Goal: Task Accomplishment & Management: Use online tool/utility

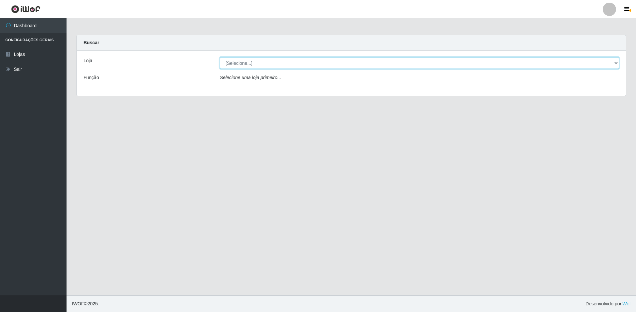
click at [349, 67] on select "[Selecione...] Extrabom - Loja 13 [GEOGRAPHIC_DATA]" at bounding box center [419, 63] width 399 height 12
select select "436"
click at [220, 57] on select "[Selecione...] Extrabom - Loja 13 [GEOGRAPHIC_DATA]" at bounding box center [419, 63] width 399 height 12
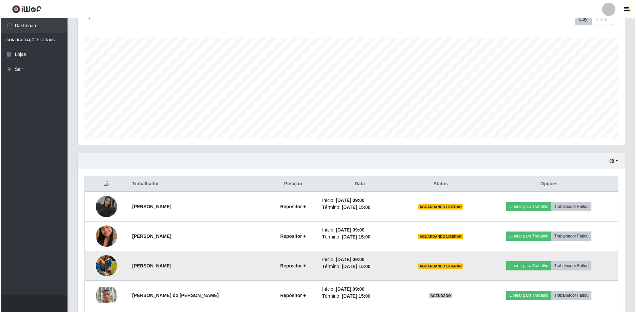
scroll to position [159, 0]
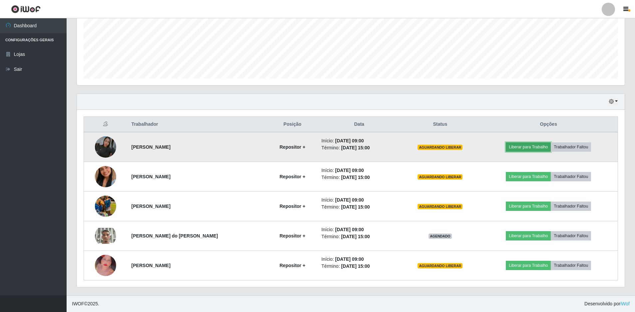
click at [534, 145] on button "Liberar para Trabalho" at bounding box center [528, 146] width 45 height 9
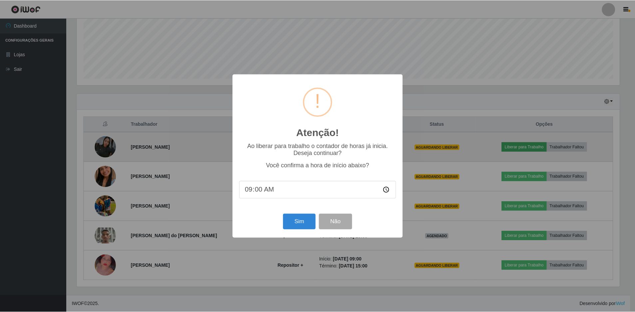
scroll to position [138, 544]
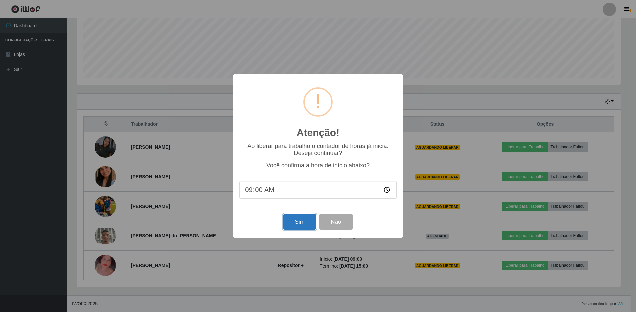
click at [302, 224] on button "Sim" at bounding box center [300, 222] width 32 height 16
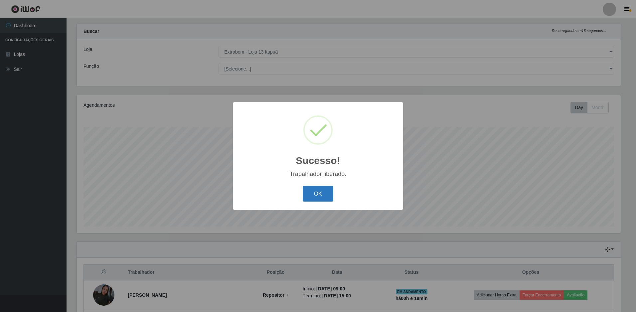
click at [313, 198] on button "OK" at bounding box center [318, 194] width 31 height 16
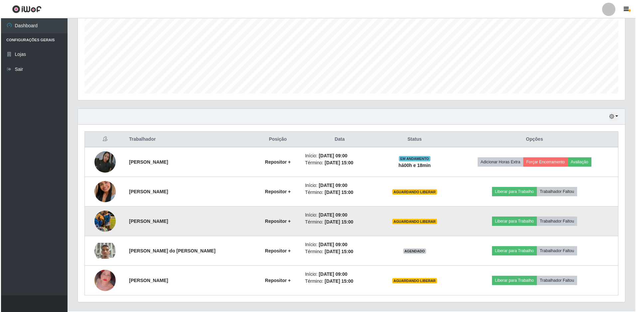
scroll to position [159, 0]
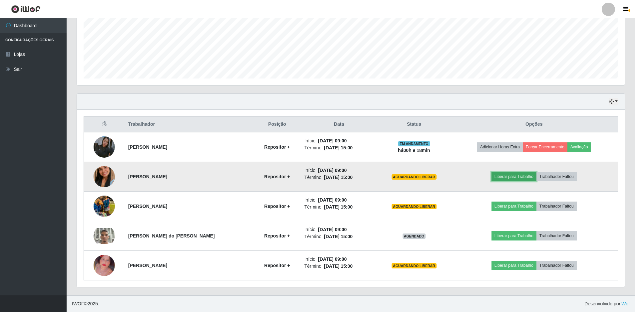
click at [514, 177] on button "Liberar para Trabalho" at bounding box center [513, 176] width 45 height 9
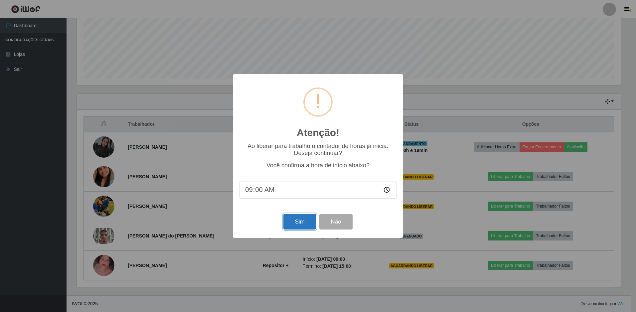
click at [302, 225] on button "Sim" at bounding box center [300, 222] width 32 height 16
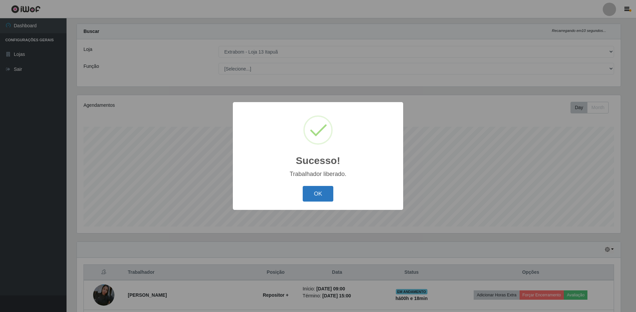
click at [322, 194] on button "OK" at bounding box center [318, 194] width 31 height 16
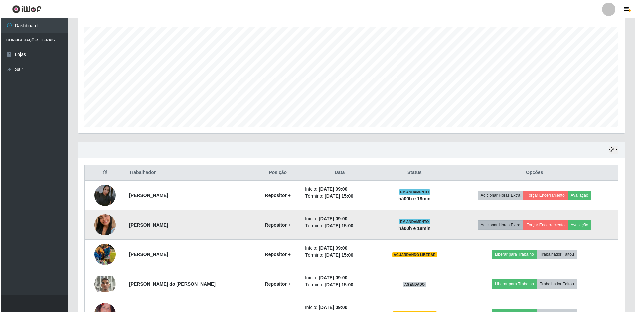
scroll to position [144, 0]
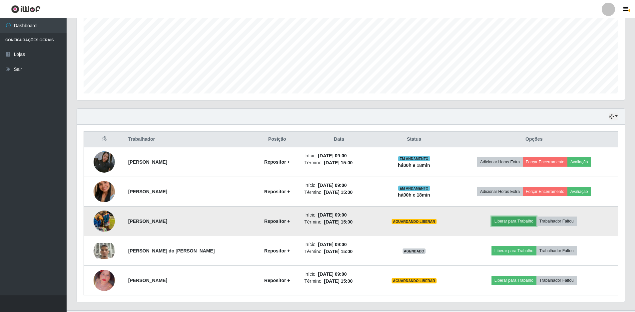
click at [504, 221] on button "Liberar para Trabalho" at bounding box center [513, 221] width 45 height 9
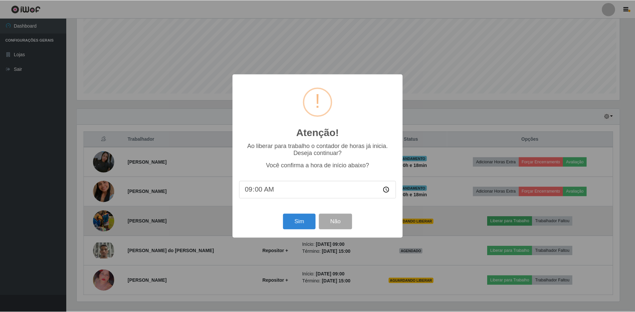
scroll to position [138, 544]
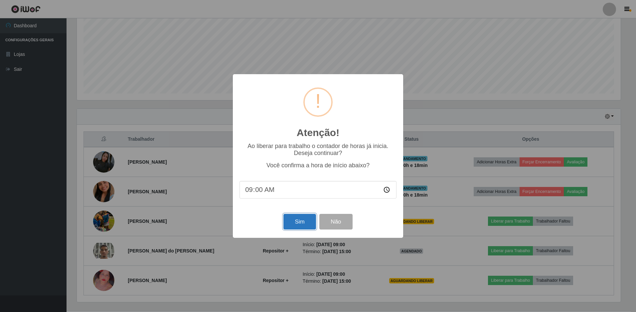
click at [303, 223] on button "Sim" at bounding box center [300, 222] width 32 height 16
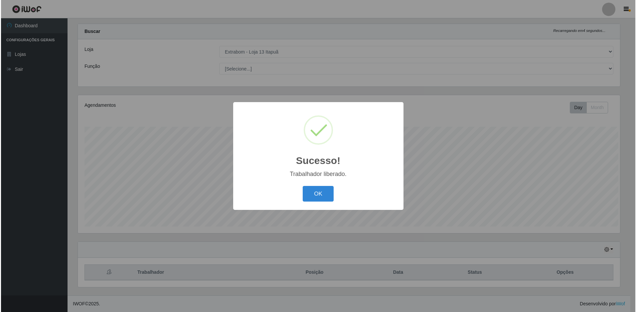
scroll to position [0, 0]
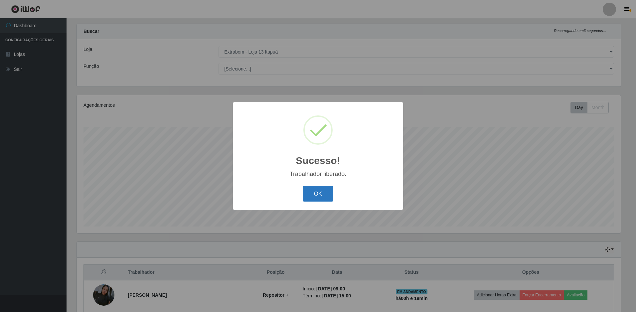
click at [326, 199] on button "OK" at bounding box center [318, 194] width 31 height 16
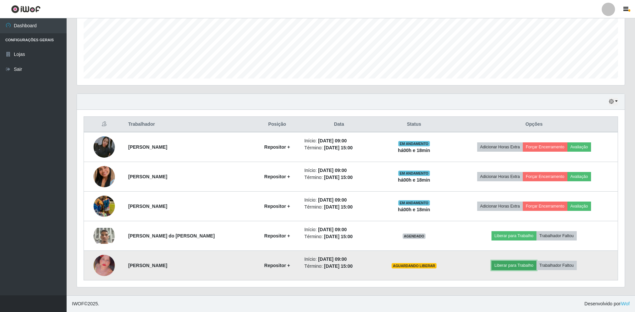
click at [507, 265] on button "Liberar para Trabalho" at bounding box center [513, 265] width 45 height 9
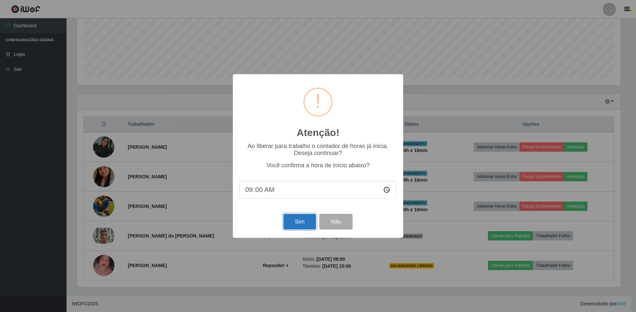
click at [294, 228] on button "Sim" at bounding box center [300, 222] width 32 height 16
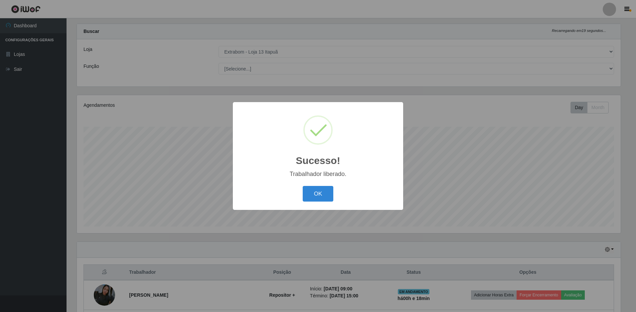
click at [327, 202] on div "OK Cancel" at bounding box center [318, 193] width 157 height 19
click at [325, 194] on button "OK" at bounding box center [318, 194] width 31 height 16
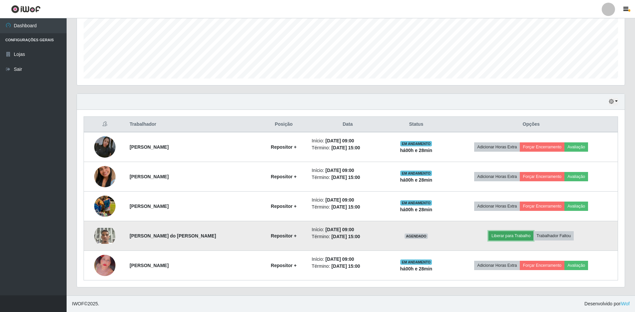
click at [508, 237] on button "Liberar para Trabalho" at bounding box center [510, 235] width 45 height 9
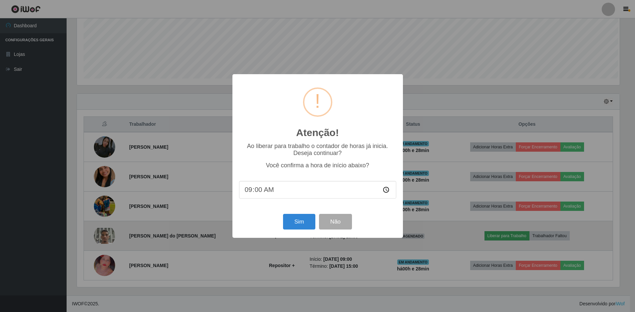
scroll to position [138, 544]
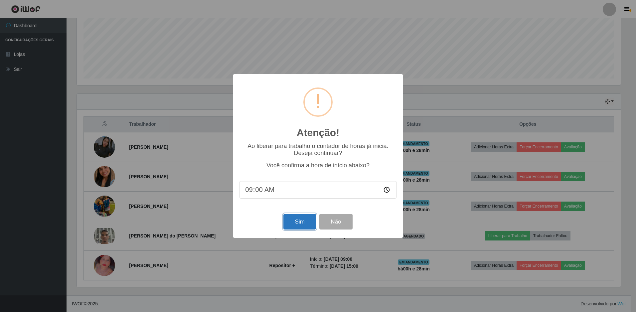
click at [301, 220] on button "Sim" at bounding box center [300, 222] width 32 height 16
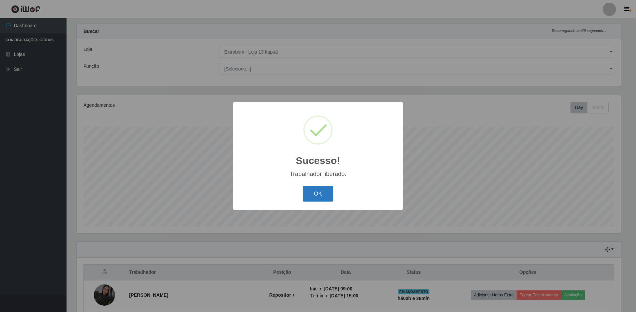
click at [315, 197] on button "OK" at bounding box center [318, 194] width 31 height 16
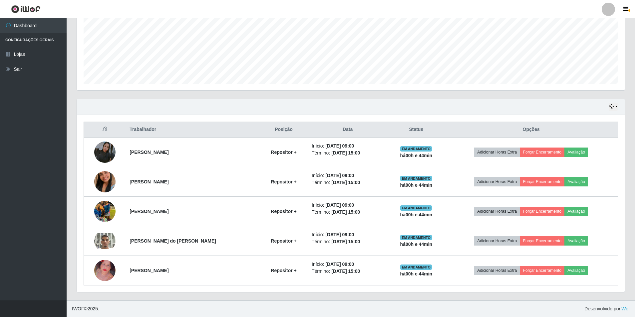
scroll to position [0, 0]
